Goal: Task Accomplishment & Management: Find specific page/section

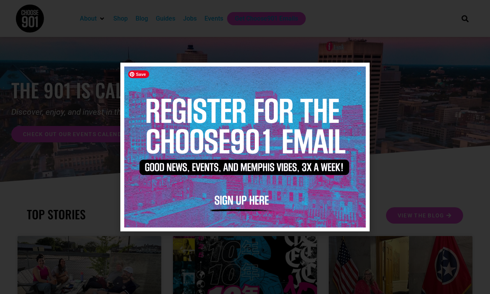
click at [356, 74] on icon "Close" at bounding box center [359, 73] width 6 height 6
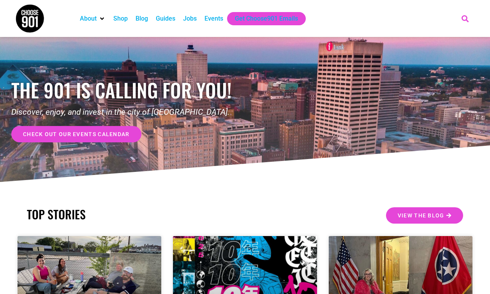
click at [465, 18] on icon "Search" at bounding box center [464, 18] width 13 height 13
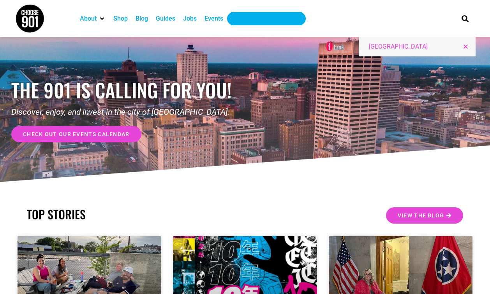
type input "memphis library"
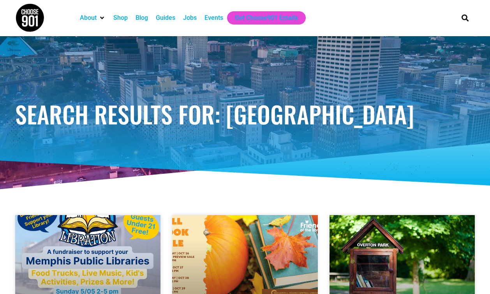
scroll to position [1, 0]
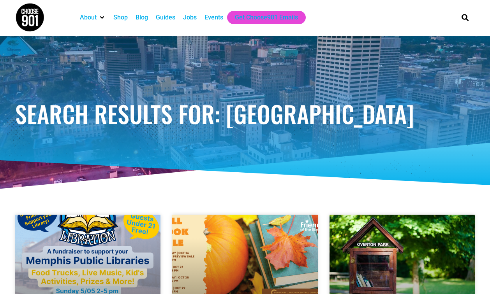
click at [190, 154] on div "Search Results for: memphis library" at bounding box center [244, 114] width 467 height 156
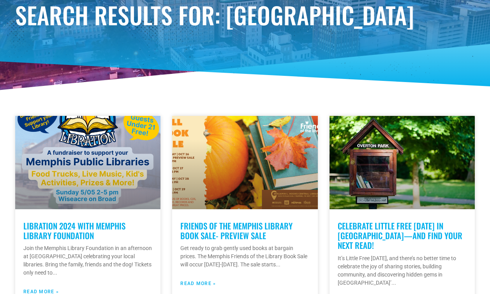
scroll to position [0, 0]
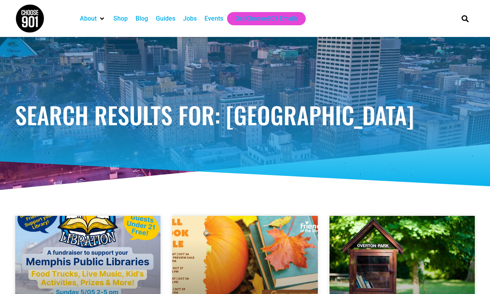
click at [195, 19] on div "Jobs" at bounding box center [190, 18] width 14 height 9
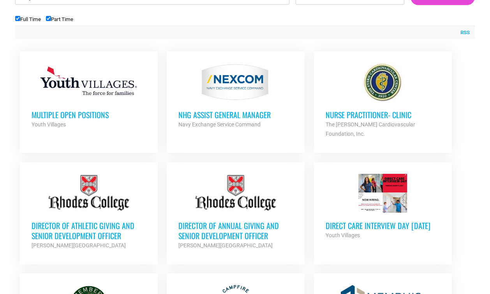
scroll to position [167, 0]
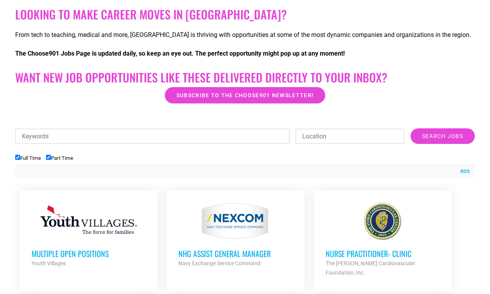
click at [166, 143] on input "Keywords" at bounding box center [152, 136] width 274 height 15
type input "library"
click at [410, 128] on input "Search Jobs" at bounding box center [442, 136] width 64 height 16
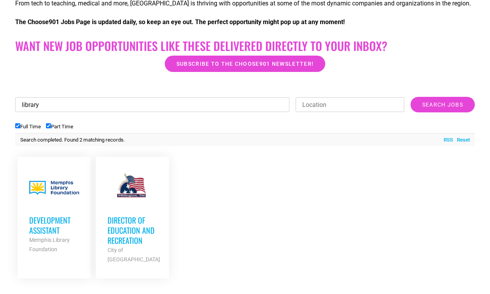
scroll to position [225, 0]
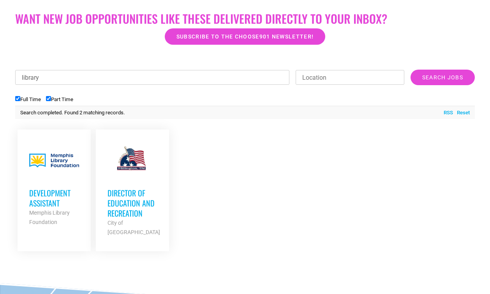
click at [51, 201] on h3 "Development Assistant" at bounding box center [54, 198] width 50 height 20
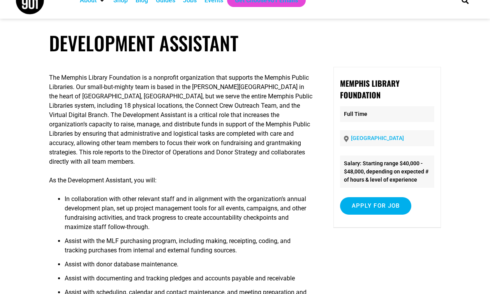
scroll to position [115, 0]
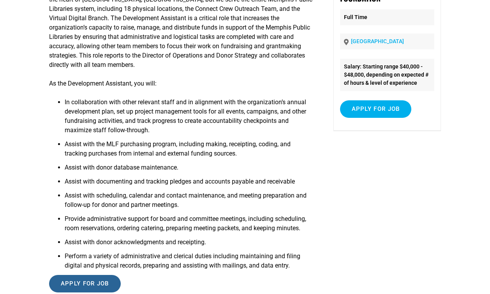
click at [97, 284] on input "Apply for job" at bounding box center [85, 284] width 72 height 18
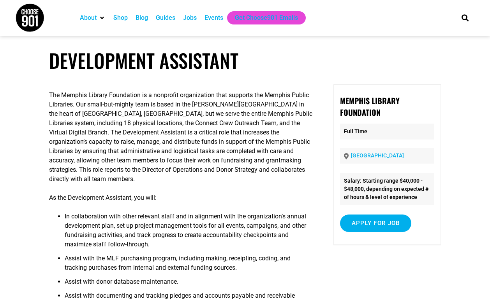
scroll to position [0, 0]
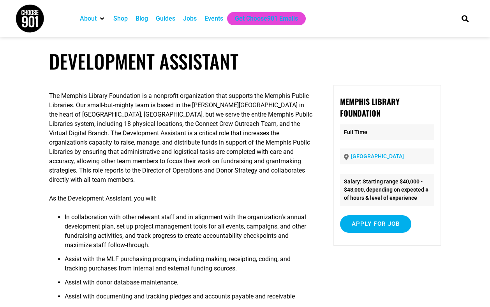
click at [167, 71] on h1 "Development Assistant" at bounding box center [244, 61] width 391 height 23
click at [188, 20] on div "Jobs" at bounding box center [190, 18] width 14 height 9
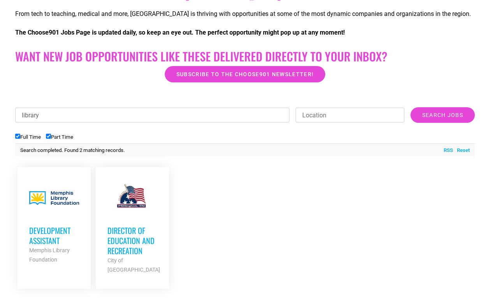
scroll to position [242, 0]
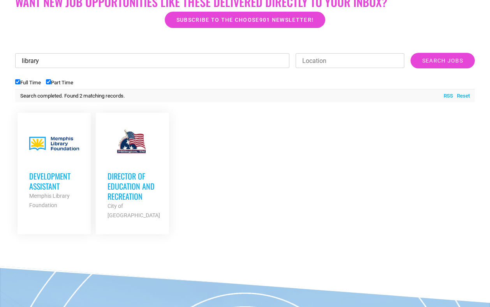
click at [82, 65] on input "library" at bounding box center [152, 60] width 274 height 15
type input "zoo"
click at [410, 53] on input "Search Jobs" at bounding box center [442, 61] width 64 height 16
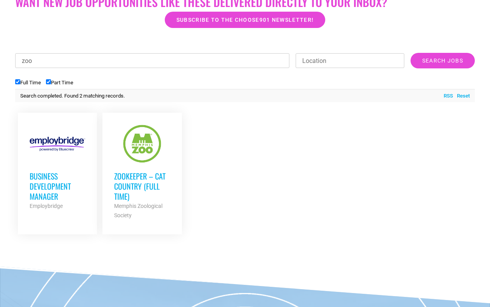
click at [145, 181] on h3 "Zookeeper – Cat Country (Full Time)" at bounding box center [142, 186] width 56 height 30
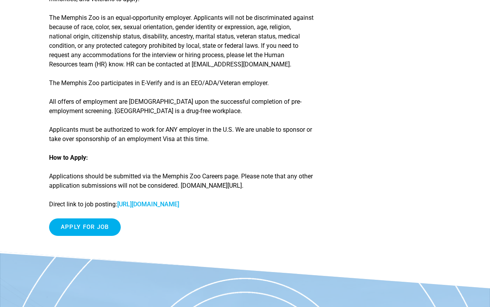
scroll to position [1340, 0]
